Goal: Information Seeking & Learning: Check status

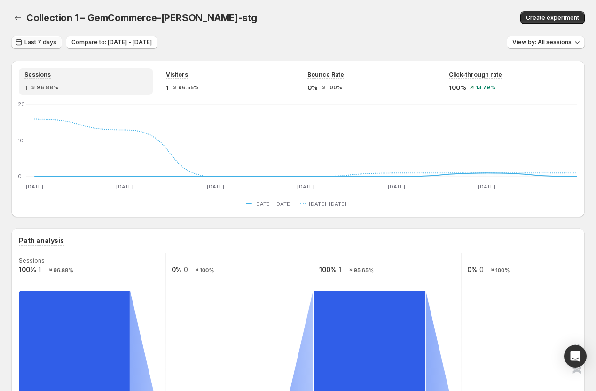
click at [32, 42] on span "Last 7 days" at bounding box center [40, 43] width 32 height 8
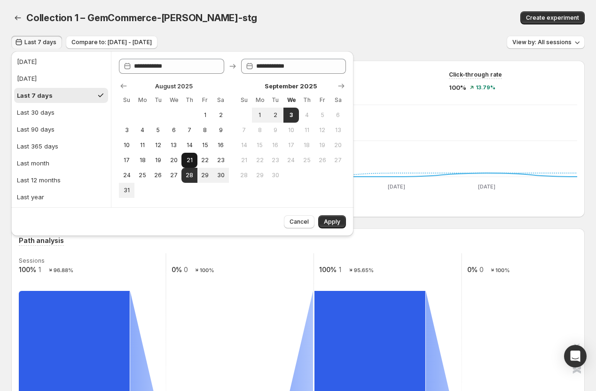
click at [188, 159] on span "21" at bounding box center [189, 161] width 8 height 8
type input "**********"
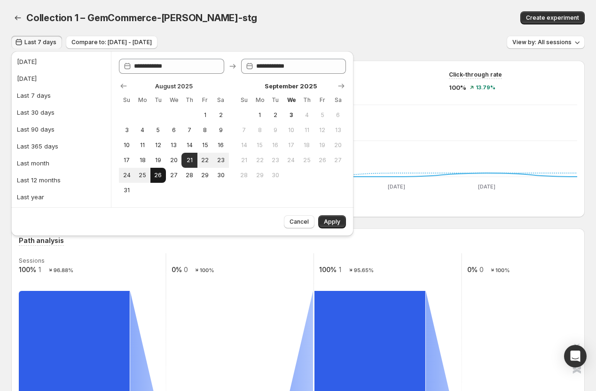
click at [158, 177] on span "26" at bounding box center [158, 176] width 8 height 8
type input "**********"
click at [335, 220] on span "Apply" at bounding box center [332, 222] width 16 height 8
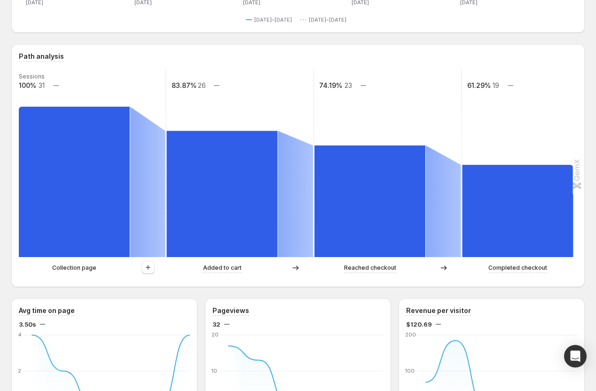
scroll to position [183, 0]
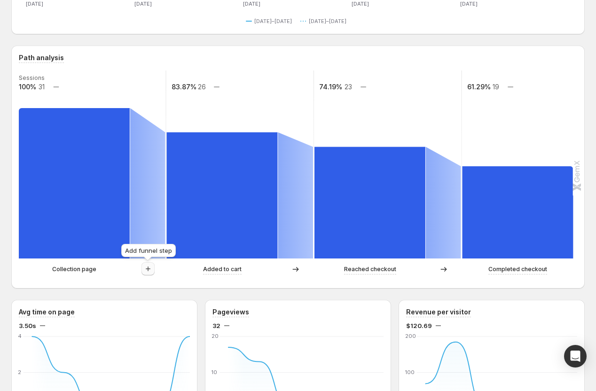
click at [148, 273] on icon "button" at bounding box center [147, 268] width 9 height 9
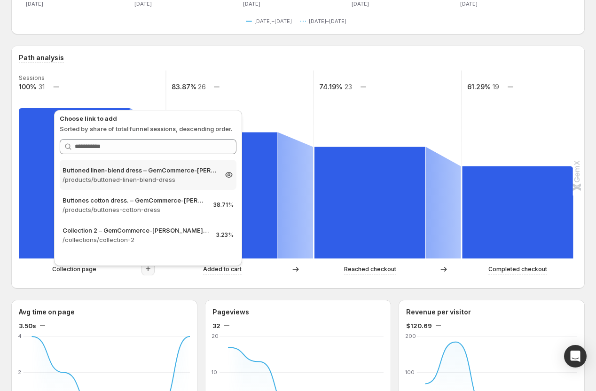
click at [114, 181] on p "/products/buttoned-linen-blend-dress" at bounding box center [140, 179] width 154 height 9
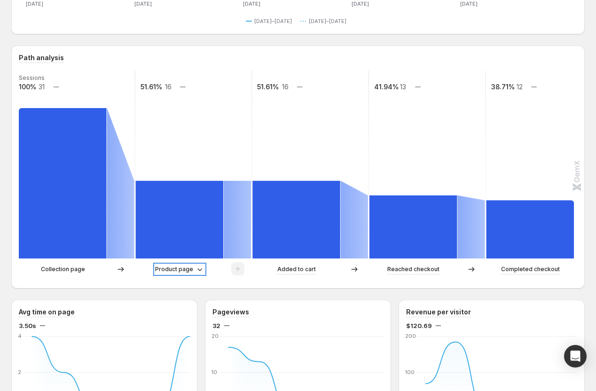
click at [178, 270] on p "Product page" at bounding box center [174, 269] width 38 height 9
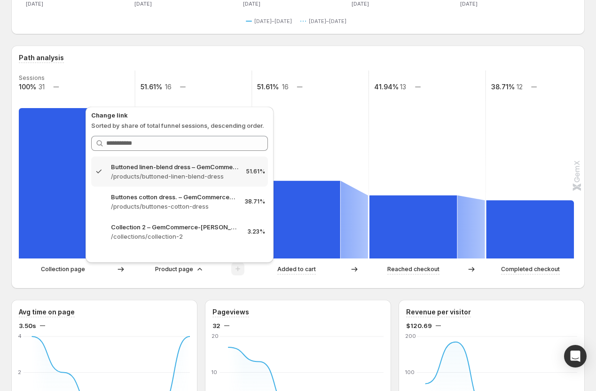
click at [174, 281] on div "Path analysis Sessions 100% 31 51.61% 16 51.61% 16 41.94% 13 38.71% 12 Collecti…" at bounding box center [298, 167] width 574 height 243
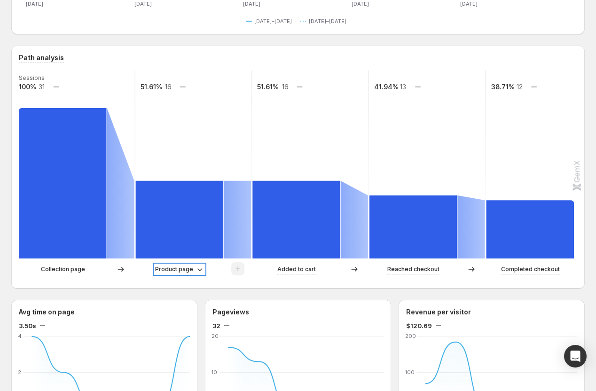
click at [180, 271] on p "Product page" at bounding box center [174, 269] width 38 height 9
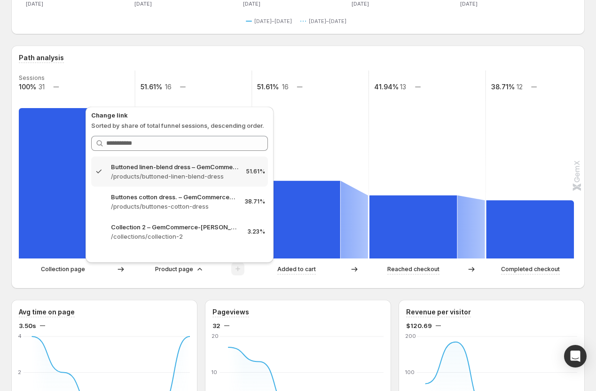
click at [156, 286] on div "Path analysis Sessions 100% 31 51.61% 16 51.61% 16 41.94% 13 38.71% 12 Collecti…" at bounding box center [298, 167] width 574 height 243
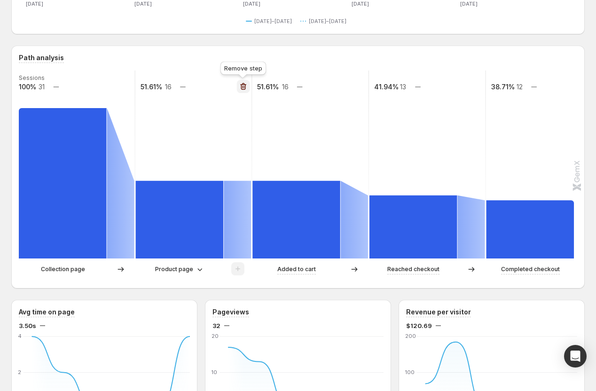
click at [242, 84] on icon "button" at bounding box center [243, 86] width 6 height 7
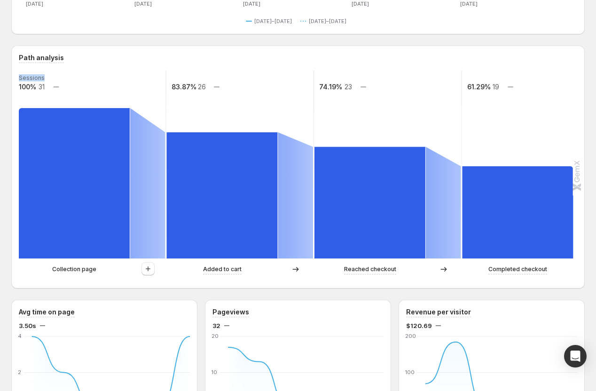
drag, startPoint x: 17, startPoint y: 87, endPoint x: 72, endPoint y: 87, distance: 54.6
click at [72, 87] on div "Path analysis Sessions 100% 31 83.87% 26 74.19% 23 61.29% 19 Collection page Ad…" at bounding box center [298, 167] width 574 height 243
click at [33, 68] on div "Path analysis Sessions 100% 31 83.87% 26 74.19% 23 61.29% 19 Collection page Ad…" at bounding box center [298, 167] width 559 height 228
drag, startPoint x: 19, startPoint y: 56, endPoint x: 95, endPoint y: 56, distance: 75.7
click at [95, 56] on div "Path analysis" at bounding box center [298, 58] width 559 height 10
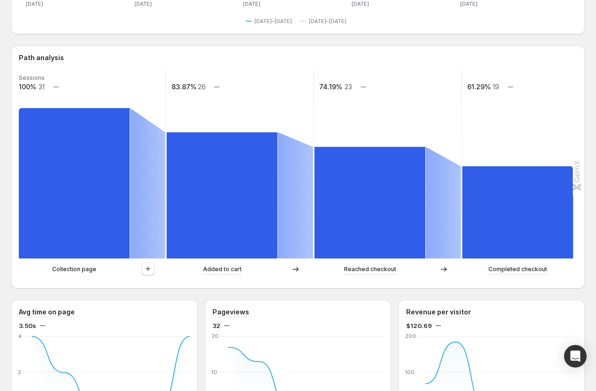
click at [103, 71] on rect at bounding box center [92, 165] width 149 height 188
click at [146, 270] on icon "button" at bounding box center [147, 268] width 9 height 9
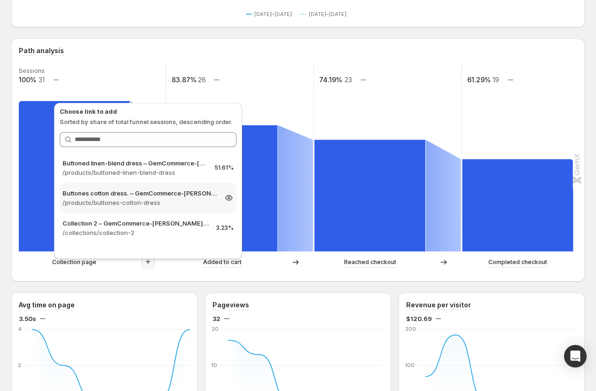
scroll to position [180, 0]
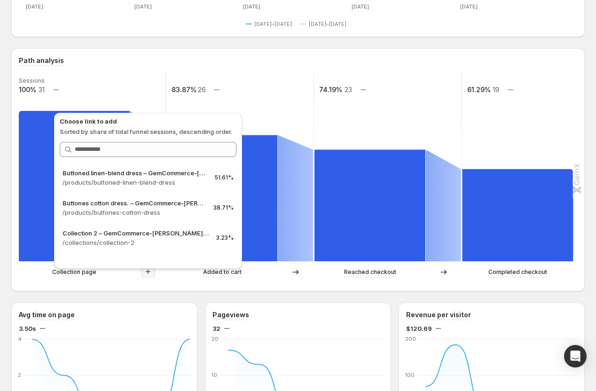
click at [147, 286] on div "Path analysis Sessions 100% 31 83.87% 26 74.19% 23 61.29% 19 Collection page Ad…" at bounding box center [298, 169] width 574 height 243
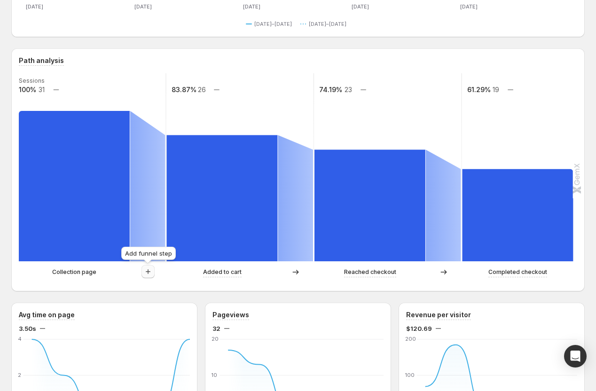
click at [146, 274] on icon "button" at bounding box center [147, 271] width 9 height 9
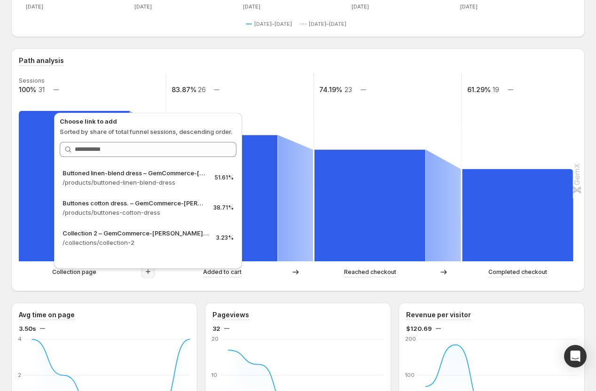
click at [177, 289] on div "Path analysis Sessions 100% 31 83.87% 26 74.19% 23 61.29% 19 Collection page Ad…" at bounding box center [298, 169] width 574 height 243
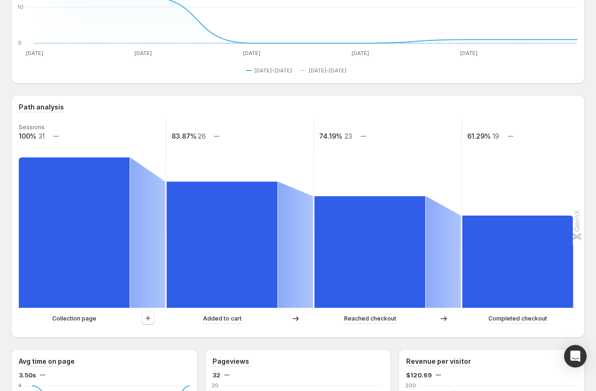
scroll to position [191, 0]
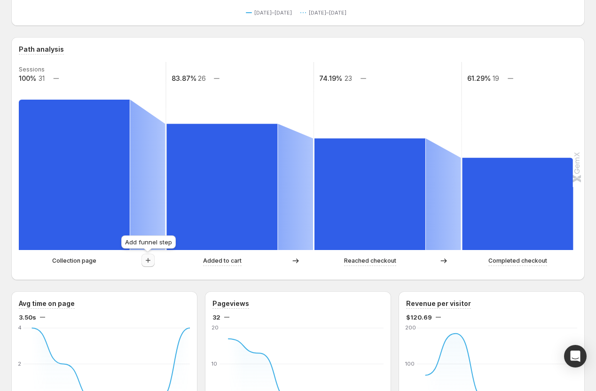
click at [147, 261] on icon "button" at bounding box center [147, 260] width 9 height 9
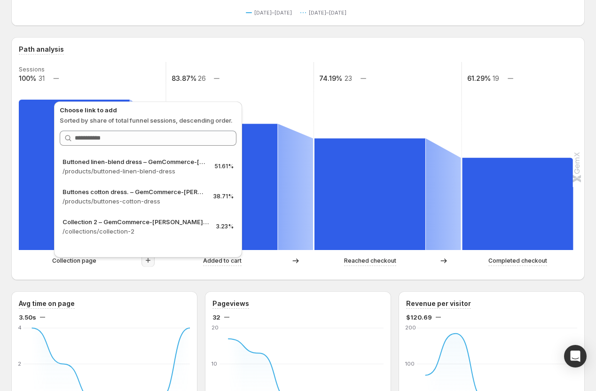
click at [145, 51] on div "Path analysis" at bounding box center [298, 50] width 559 height 10
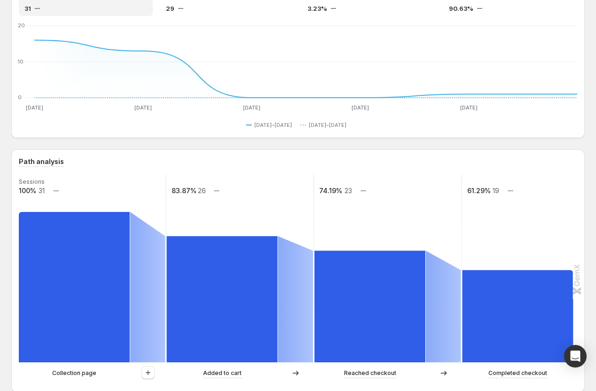
scroll to position [0, 0]
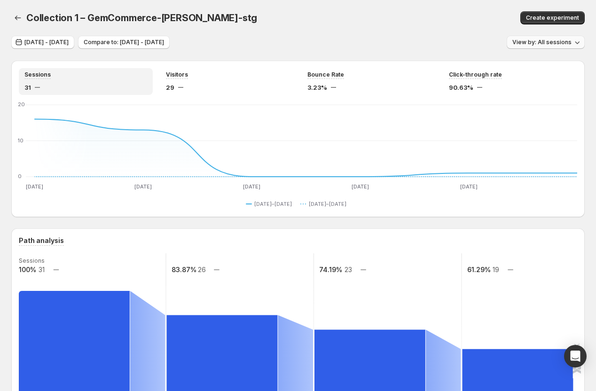
click at [550, 40] on span "View by: All sessions" at bounding box center [542, 43] width 59 height 8
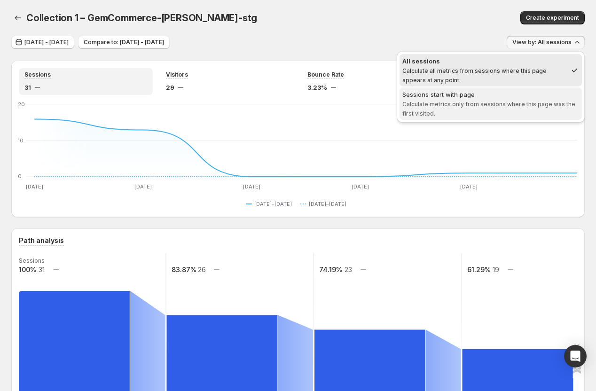
click at [536, 103] on span "Calculate metrics only from sessions where this page was the first visited." at bounding box center [489, 109] width 173 height 16
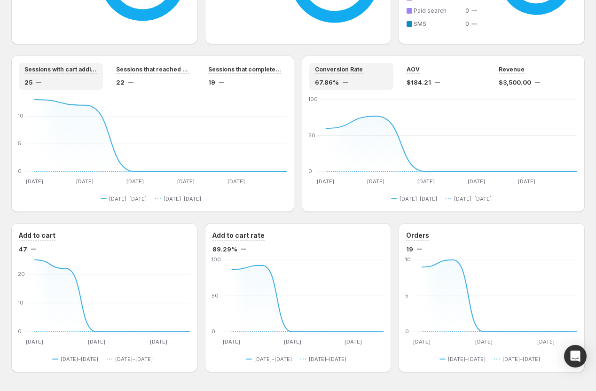
scroll to position [759, 0]
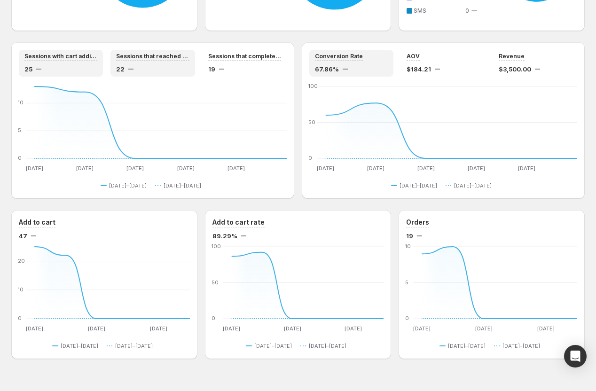
click at [159, 64] on div "22" at bounding box center [152, 68] width 73 height 9
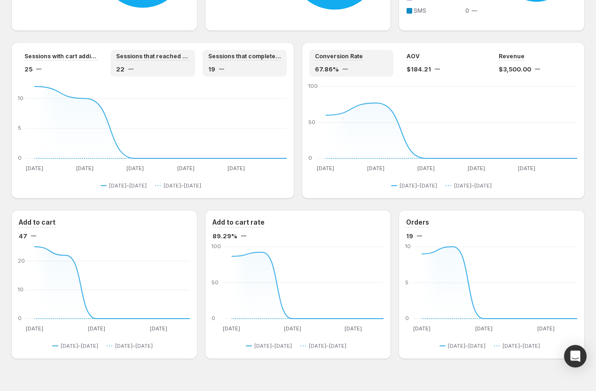
click at [249, 73] on div "19" at bounding box center [244, 68] width 73 height 9
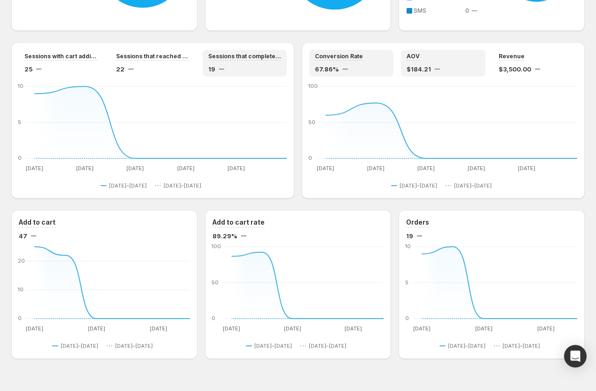
click at [421, 57] on div "AOV" at bounding box center [443, 57] width 73 height 8
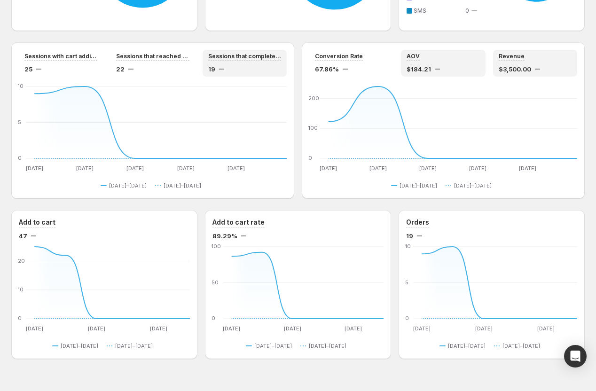
click at [536, 63] on div "Revenue $3,500.00" at bounding box center [535, 63] width 73 height 21
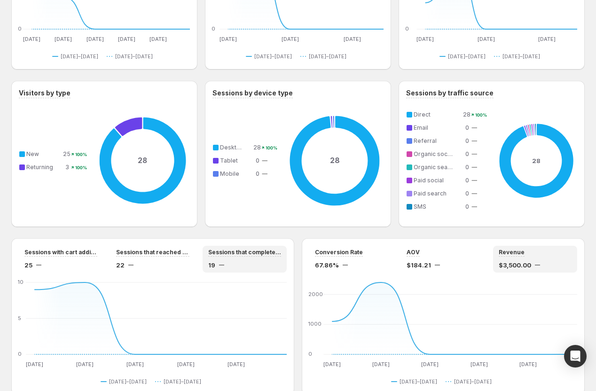
scroll to position [555, 0]
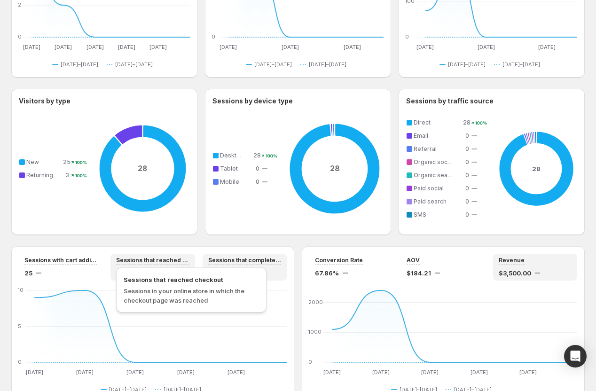
click at [146, 260] on span "Sessions that reached checkout" at bounding box center [152, 261] width 73 height 8
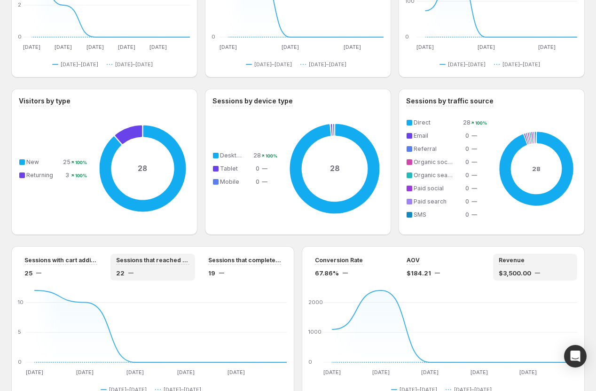
click at [88, 252] on div "Sessions with cart additions 25 Sessions that reached checkout 22 Sessions that…" at bounding box center [152, 324] width 283 height 157
click at [88, 254] on div "Sessions with cart additions 25" at bounding box center [61, 267] width 84 height 27
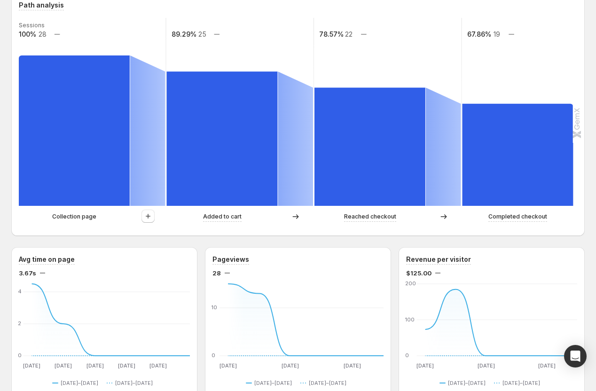
scroll to position [238, 0]
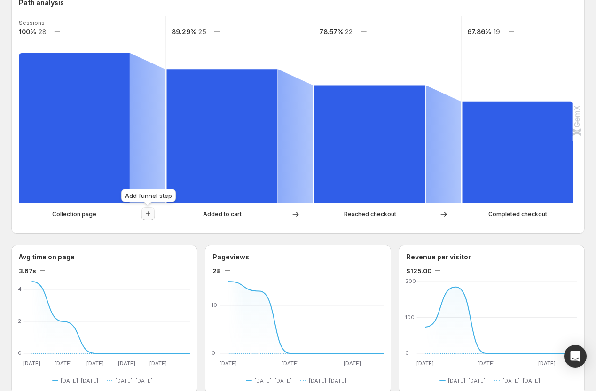
click at [148, 217] on icon "button" at bounding box center [147, 213] width 9 height 9
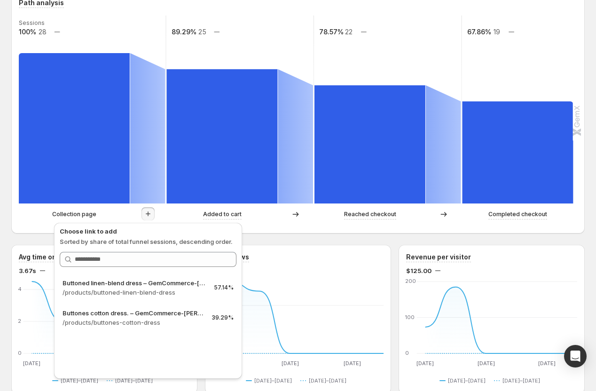
click at [1, 241] on div "Collection 1 – GemCommerce-[PERSON_NAME]-stg. This page is ready Collection 1 –…" at bounding box center [298, 346] width 596 height 1169
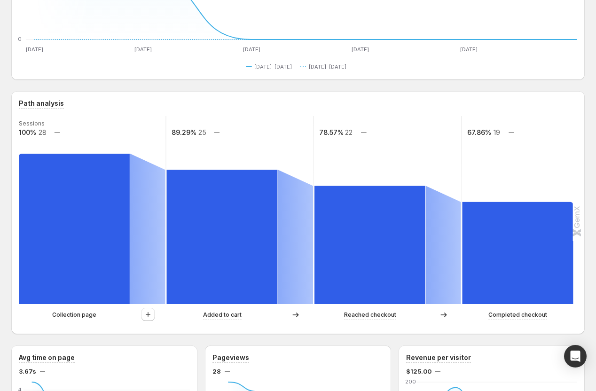
scroll to position [136, 0]
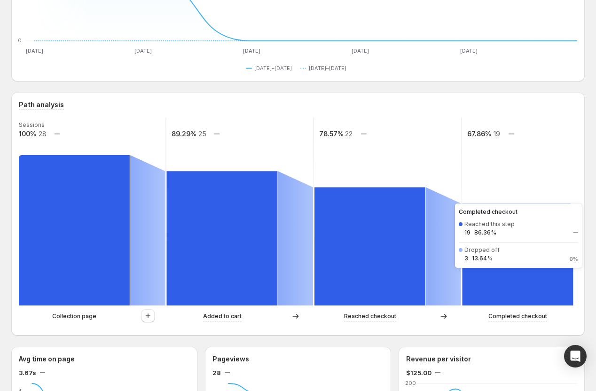
drag, startPoint x: 463, startPoint y: 223, endPoint x: 514, endPoint y: 223, distance: 50.8
click at [514, 223] on rect at bounding box center [518, 255] width 111 height 102
drag, startPoint x: 463, startPoint y: 252, endPoint x: 501, endPoint y: 252, distance: 37.2
click at [500, 252] on rect at bounding box center [518, 255] width 111 height 102
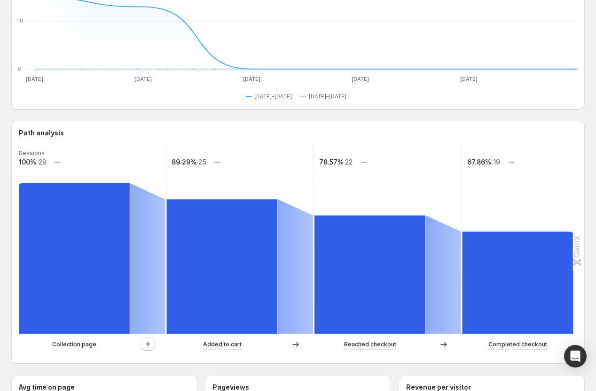
scroll to position [0, 0]
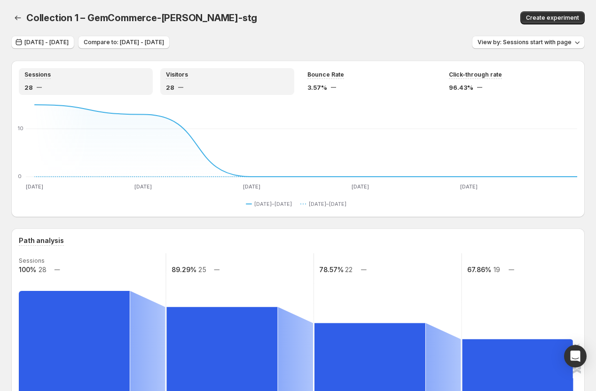
click at [210, 88] on div "28" at bounding box center [227, 87] width 123 height 9
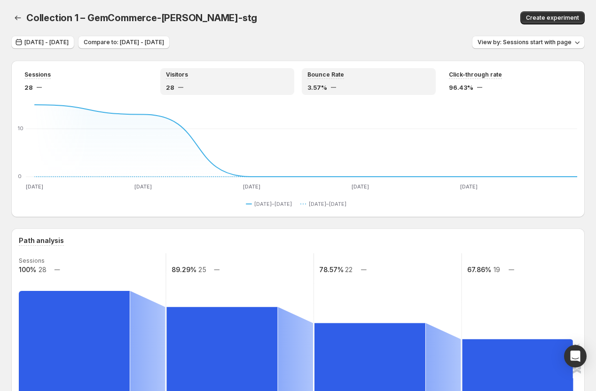
click at [376, 84] on div "3.57%" at bounding box center [369, 87] width 123 height 9
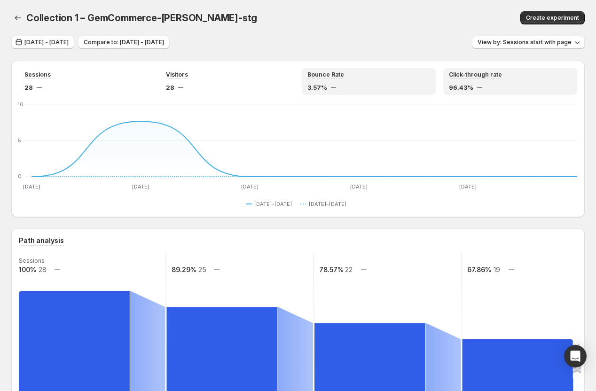
click at [537, 82] on div "Click-through rate 96.43%" at bounding box center [510, 81] width 123 height 21
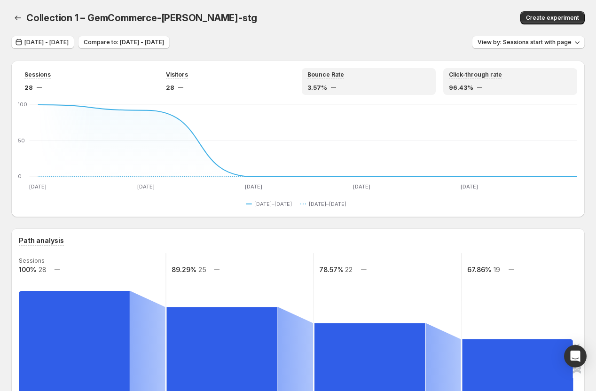
click at [373, 77] on div "Bounce Rate" at bounding box center [369, 75] width 123 height 8
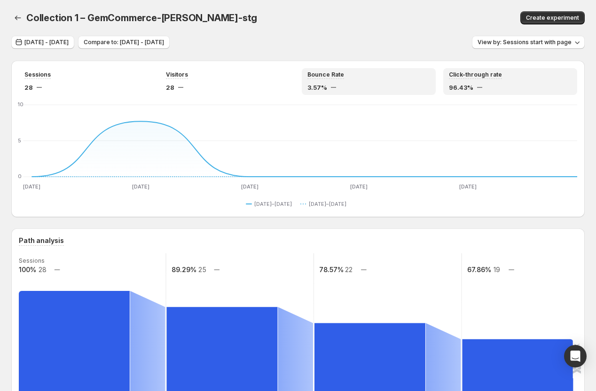
click at [516, 79] on div "Click-through rate 96.43%" at bounding box center [510, 81] width 123 height 21
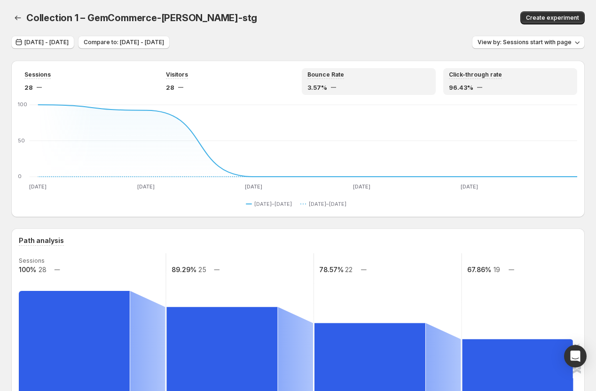
click at [365, 72] on div "Bounce Rate" at bounding box center [369, 75] width 123 height 8
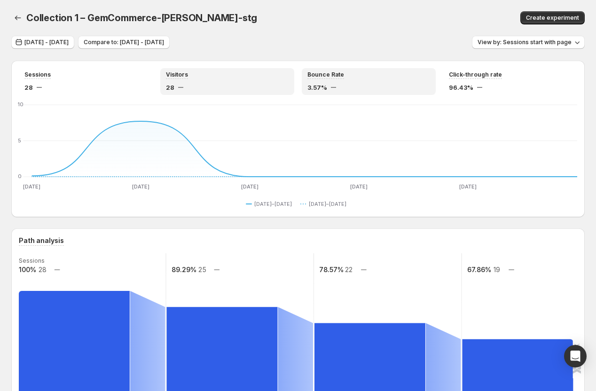
click at [216, 75] on div "Visitors" at bounding box center [227, 75] width 123 height 8
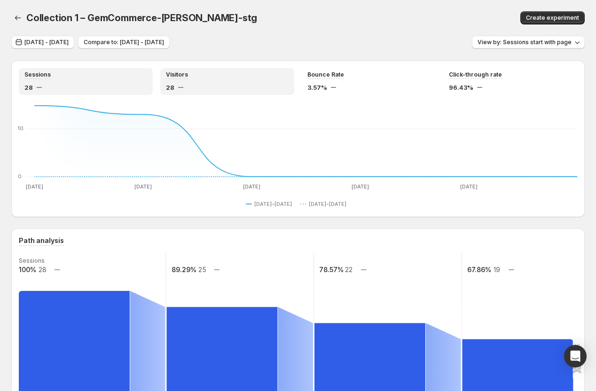
click at [104, 80] on div "Sessions 28" at bounding box center [85, 81] width 123 height 21
click at [246, 89] on div "28" at bounding box center [227, 87] width 123 height 9
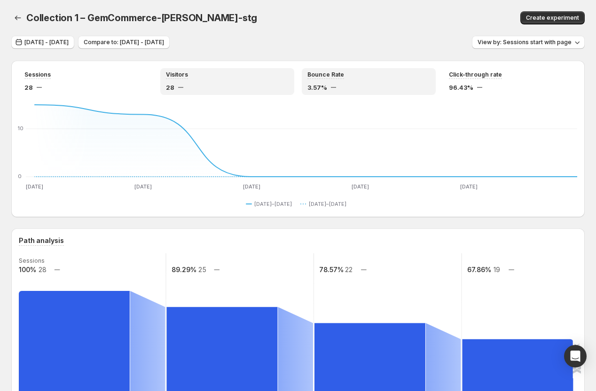
click at [375, 83] on div "3.57%" at bounding box center [369, 87] width 123 height 9
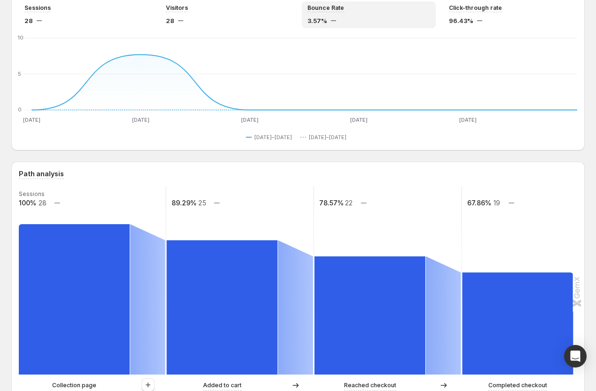
scroll to position [118, 0]
